Goal: Task Accomplishment & Management: Complete application form

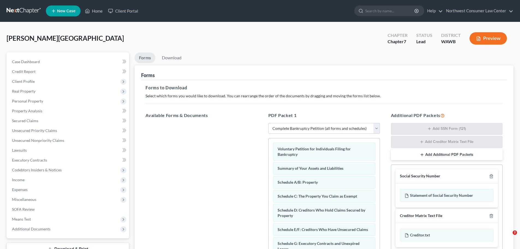
select select "0"
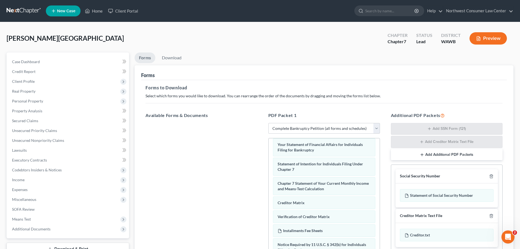
click at [26, 7] on link at bounding box center [24, 11] width 35 height 10
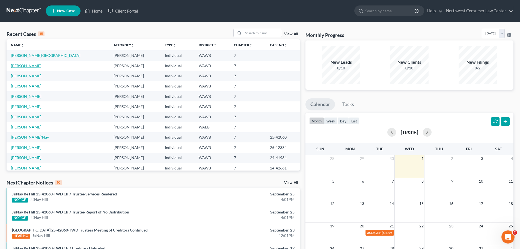
click at [28, 67] on link "[PERSON_NAME]" at bounding box center [26, 65] width 30 height 5
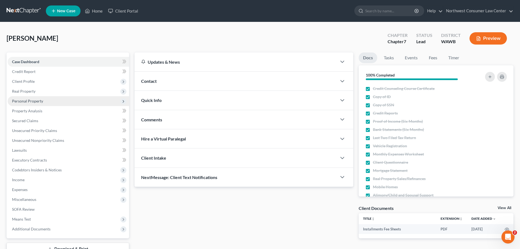
click at [89, 98] on span "Personal Property" at bounding box center [68, 101] width 121 height 10
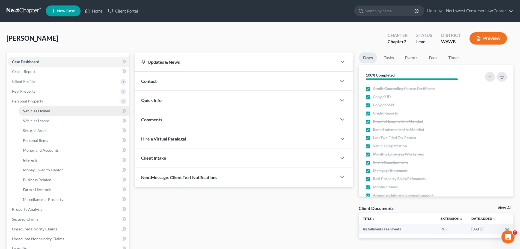
click at [90, 109] on link "Vehicles Owned" at bounding box center [74, 111] width 111 height 10
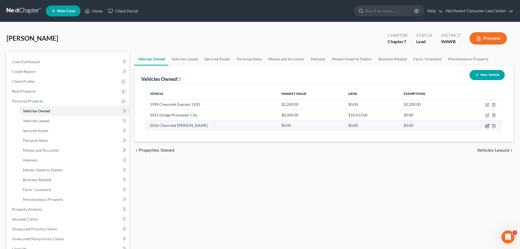
click at [486, 126] on icon "button" at bounding box center [487, 126] width 4 height 4
select select "0"
select select "10"
select select "2"
select select "0"
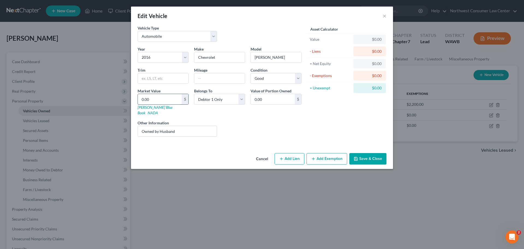
click at [161, 103] on input "0.00" at bounding box center [160, 99] width 44 height 10
type input "3"
type input "3.00"
type input "36"
type input "36.00"
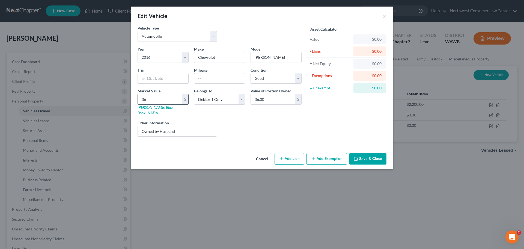
type input "369"
type input "369.00"
type input "3693"
type input "3,693.00"
type input "3,693"
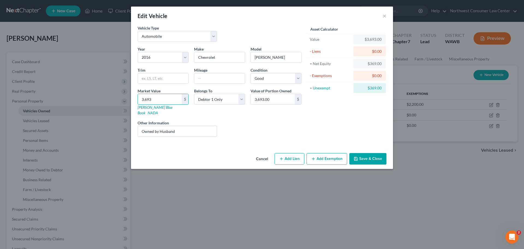
click at [326, 155] on button "Add Exemption" at bounding box center [326, 158] width 41 height 11
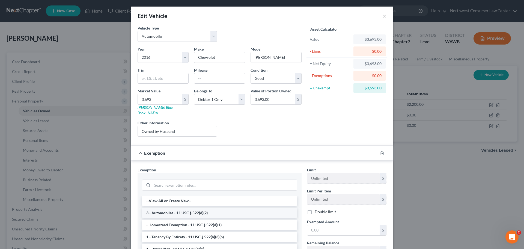
click at [190, 208] on li "3 - Automobiles - 11 USC § 522(d)(2)" at bounding box center [219, 213] width 155 height 10
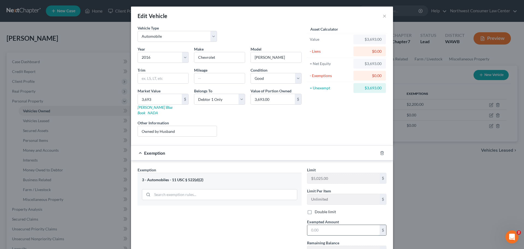
click at [331, 228] on input "text" at bounding box center [343, 230] width 72 height 10
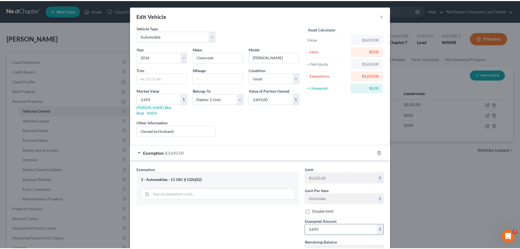
scroll to position [41, 0]
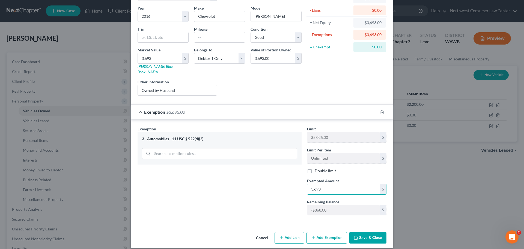
type input "3,693"
click at [365, 232] on button "Save & Close" at bounding box center [367, 237] width 37 height 11
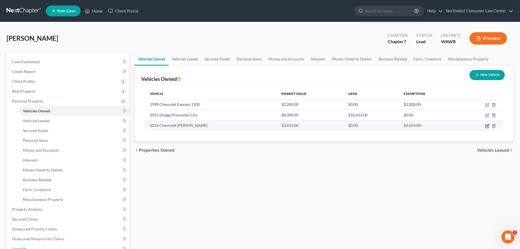
click at [487, 126] on icon "button" at bounding box center [487, 126] width 4 height 4
select select "0"
select select "10"
select select "2"
select select "0"
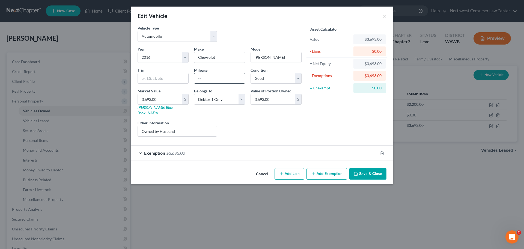
click at [211, 77] on input "text" at bounding box center [219, 78] width 50 height 10
click at [205, 80] on input "182000" at bounding box center [219, 78] width 50 height 10
type input "182,000"
click at [359, 168] on button "Save & Close" at bounding box center [367, 173] width 37 height 11
